Goal: Navigation & Orientation: Find specific page/section

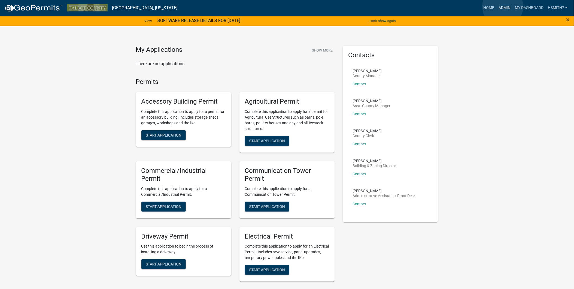
click at [503, 7] on link "Admin" at bounding box center [504, 8] width 16 height 10
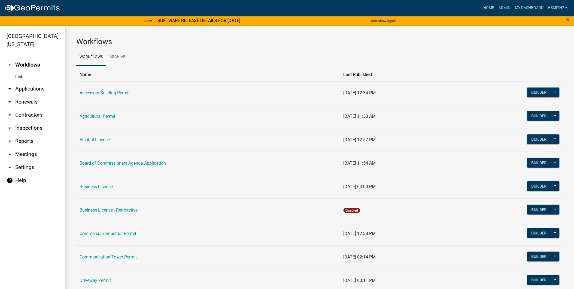
click at [25, 99] on link "arrow_drop_down Renewals" at bounding box center [32, 101] width 65 height 13
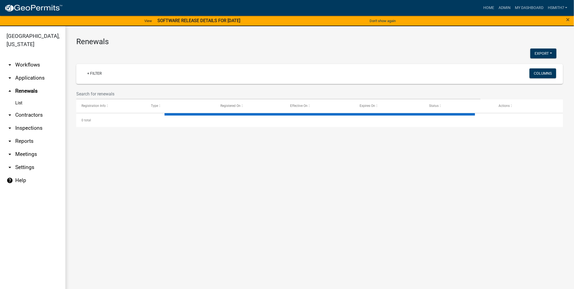
click at [22, 78] on link "arrow_drop_down Applications" at bounding box center [32, 77] width 65 height 13
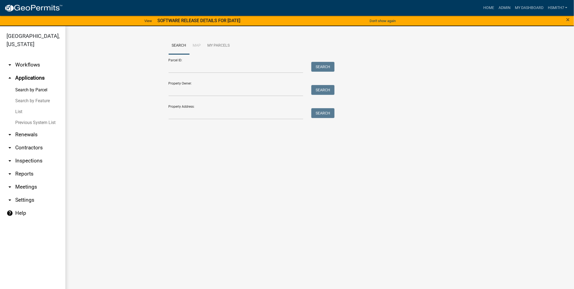
click at [22, 108] on link "List" at bounding box center [32, 111] width 65 height 11
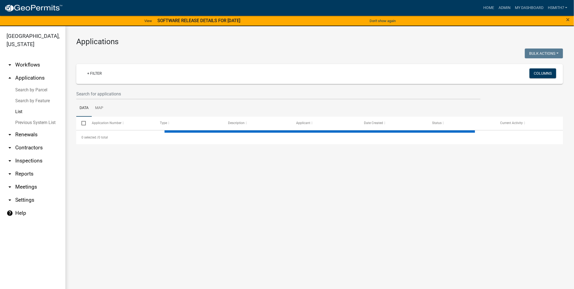
select select "3: 100"
